Goal: Task Accomplishment & Management: Complete application form

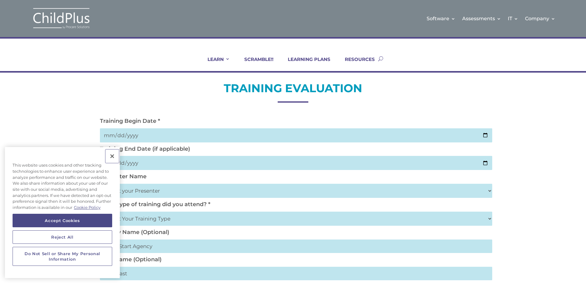
click at [112, 155] on button "Close" at bounding box center [111, 155] width 13 height 13
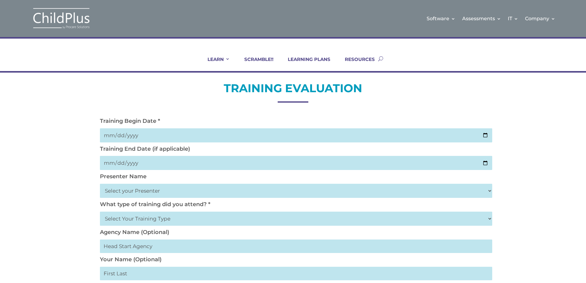
click at [484, 137] on input "date" at bounding box center [296, 135] width 392 height 14
type input "[DATE]"
click at [484, 163] on input "date" at bounding box center [296, 163] width 392 height 14
type input "[DATE]"
click at [128, 193] on select "Select your Presenter [PERSON_NAME] [PERSON_NAME] [PERSON_NAME] [PERSON_NAME] […" at bounding box center [296, 191] width 392 height 14
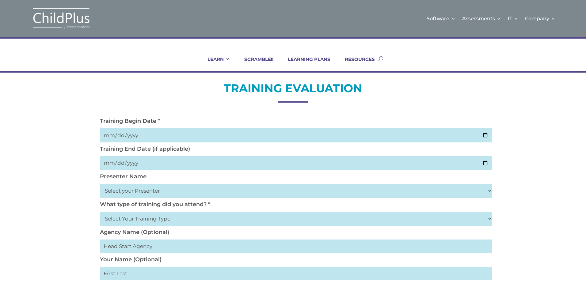
drag, startPoint x: 279, startPoint y: 282, endPoint x: 196, endPoint y: 217, distance: 105.9
click at [196, 217] on select "Select Your Training Type On-site (at your agency) Virtual Visit Live Group Web…" at bounding box center [296, 219] width 392 height 14
click at [489, 218] on select "Select Your Training Type On-site (at your agency) Virtual Visit Live Group Web…" at bounding box center [296, 219] width 392 height 14
select select "Live Group Webinar"
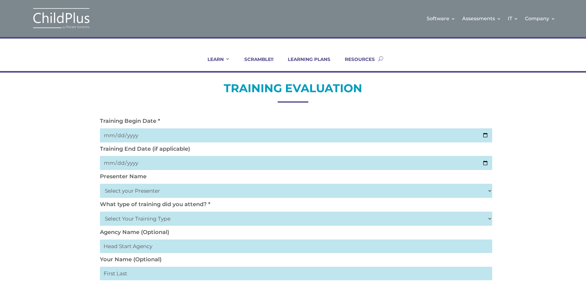
click at [100, 212] on select "Select Your Training Type On-site (at your agency) Virtual Visit Live Group Web…" at bounding box center [296, 219] width 392 height 14
click at [170, 192] on select "Select your Presenter [PERSON_NAME] [PERSON_NAME] [PERSON_NAME] [PERSON_NAME] […" at bounding box center [296, 191] width 392 height 14
click at [485, 190] on select "Select your Presenter [PERSON_NAME] [PERSON_NAME] [PERSON_NAME] [PERSON_NAME] […" at bounding box center [296, 191] width 392 height 14
select select "[PERSON_NAME]"
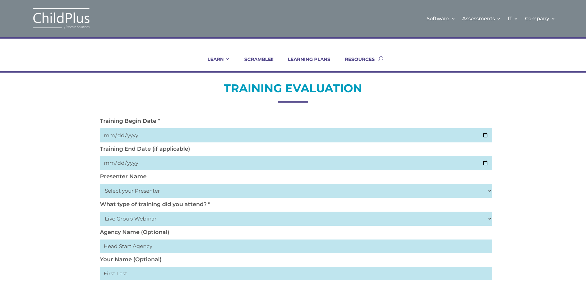
click at [100, 184] on select "Select your Presenter [PERSON_NAME] [PERSON_NAME] [PERSON_NAME] [PERSON_NAME] […" at bounding box center [296, 191] width 392 height 14
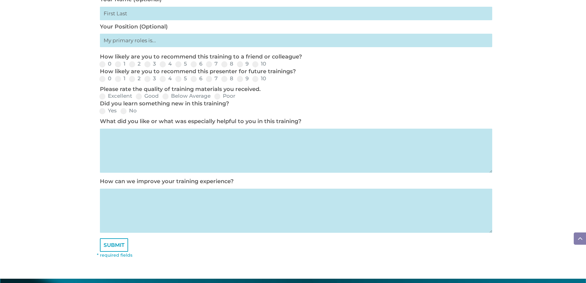
scroll to position [260, 0]
click at [241, 64] on span at bounding box center [240, 64] width 6 height 6
click at [251, 64] on input "9" at bounding box center [253, 66] width 4 height 4
radio input "true"
click at [239, 81] on span at bounding box center [240, 79] width 6 height 6
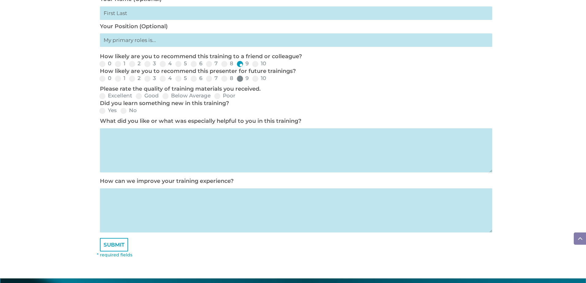
click at [251, 81] on input "9" at bounding box center [253, 81] width 4 height 4
radio input "true"
click at [137, 95] on span at bounding box center [139, 96] width 6 height 6
click at [162, 96] on input "Good" at bounding box center [164, 98] width 4 height 4
radio input "true"
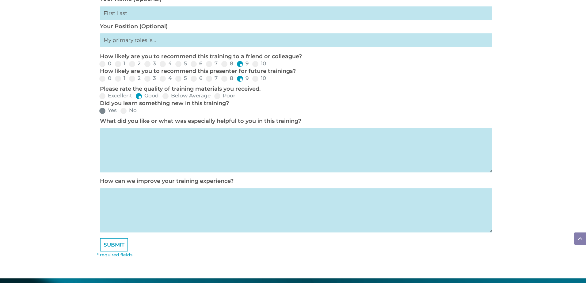
click at [103, 113] on span at bounding box center [102, 111] width 6 height 6
click at [120, 113] on input "Yes" at bounding box center [122, 113] width 4 height 4
radio input "true"
click at [127, 149] on textarea at bounding box center [296, 150] width 392 height 44
click at [116, 198] on textarea at bounding box center [296, 210] width 392 height 44
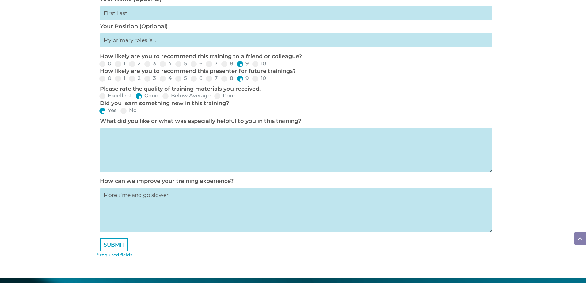
type textarea "More time and go slower."
click at [135, 146] on textarea at bounding box center [296, 150] width 392 height 44
type textarea "Show how to use the child plus for DRDP and edit and add name, upload photos."
click at [223, 64] on span at bounding box center [224, 64] width 6 height 6
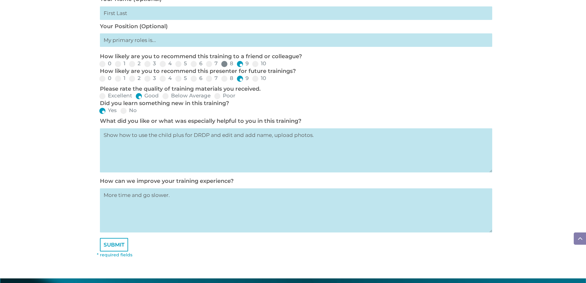
click at [236, 64] on input "8" at bounding box center [238, 66] width 4 height 4
radio input "true"
click at [224, 78] on span at bounding box center [224, 79] width 6 height 6
click at [236, 79] on input "8" at bounding box center [238, 81] width 4 height 4
radio input "true"
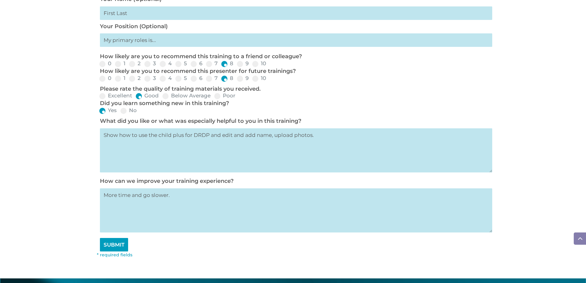
click at [119, 244] on input "SUBMIT" at bounding box center [114, 244] width 28 height 13
